Goal: Transaction & Acquisition: Purchase product/service

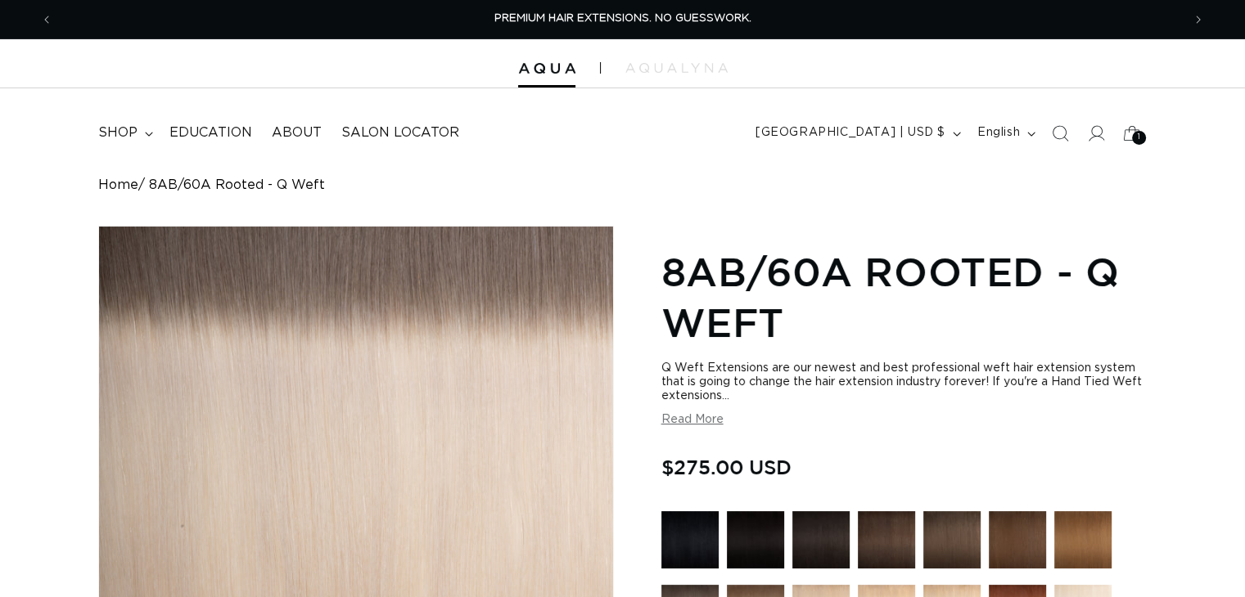
scroll to position [409, 0]
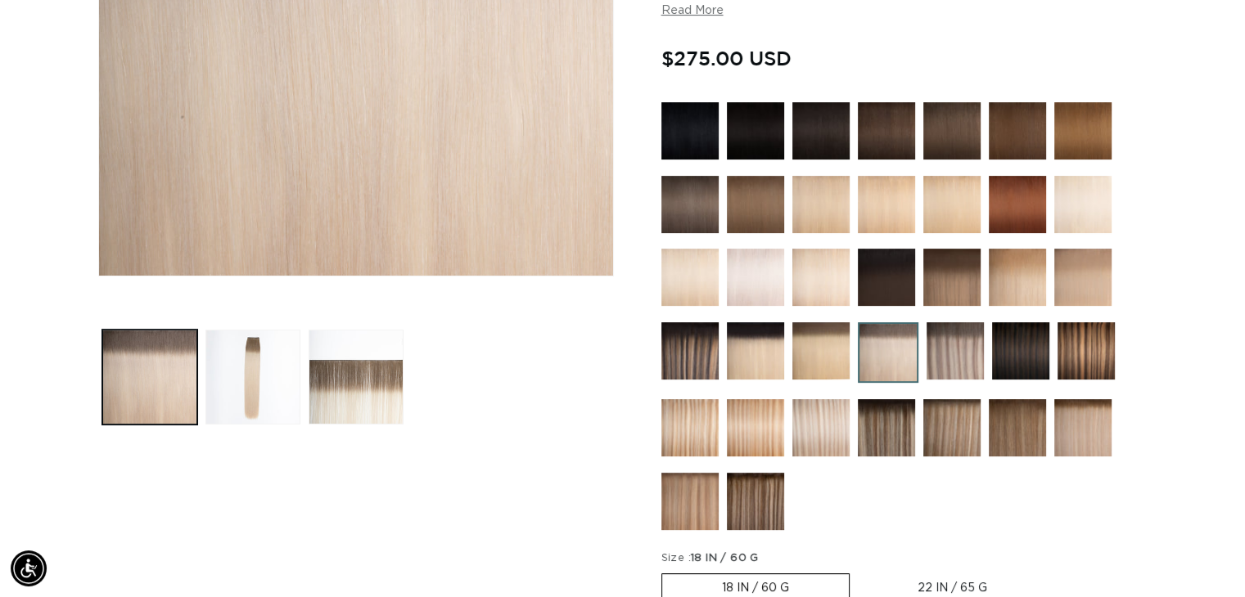
click at [691, 210] on img at bounding box center [689, 204] width 57 height 57
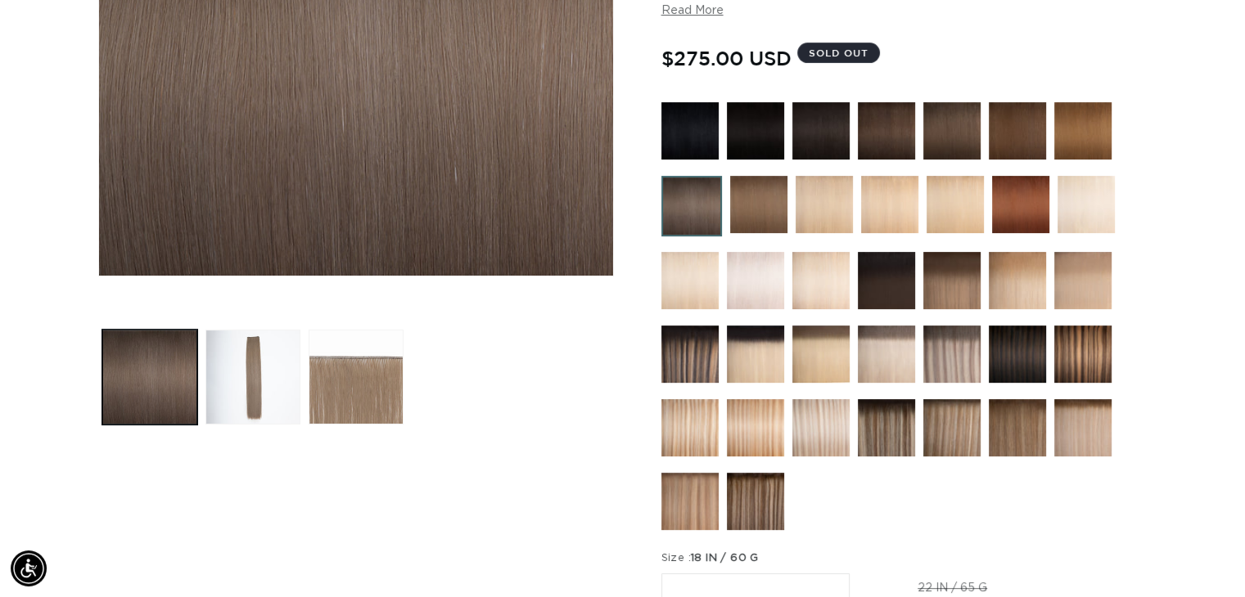
scroll to position [327, 0]
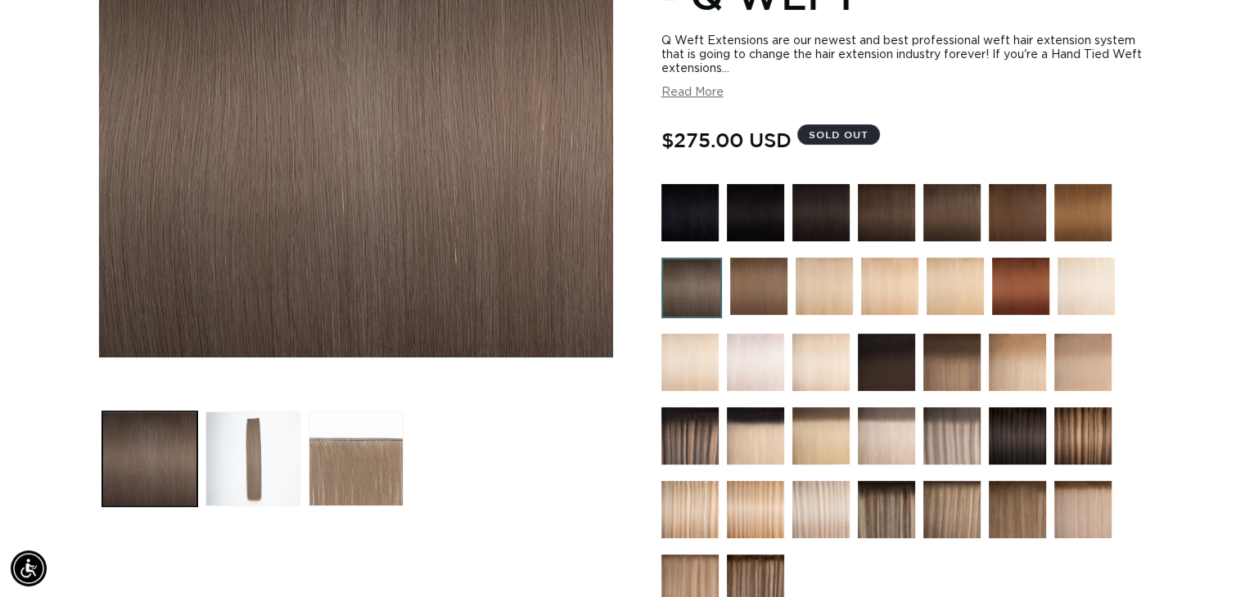
click at [961, 445] on img at bounding box center [951, 435] width 57 height 57
